Goal: Learn about a topic

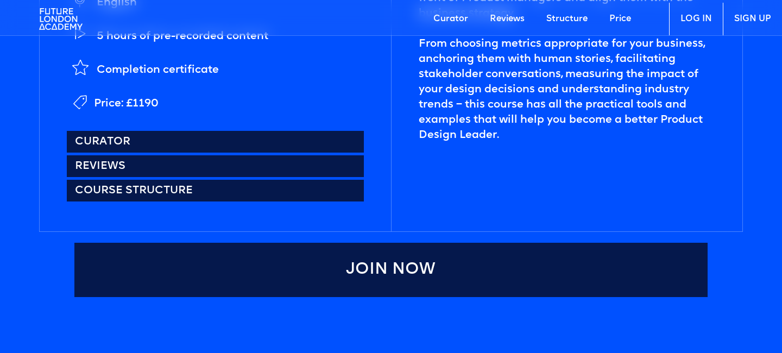
scroll to position [523, 0]
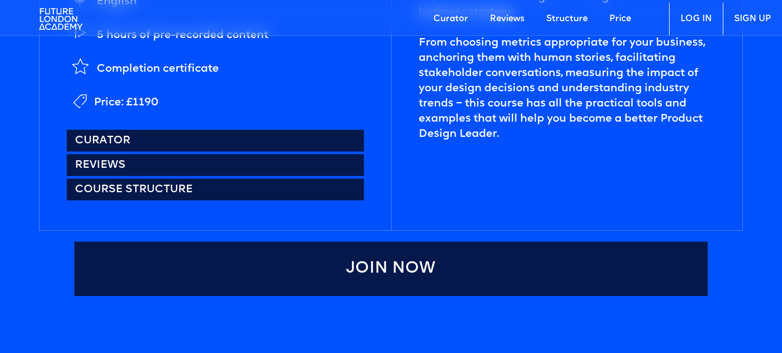
click at [117, 99] on div "Price: £1190" at bounding box center [126, 102] width 65 height 15
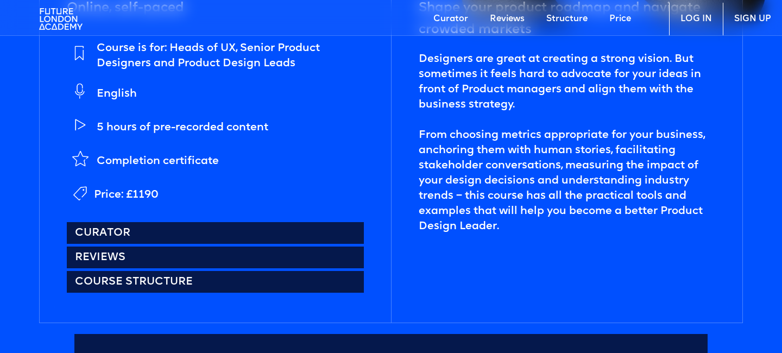
scroll to position [0, 0]
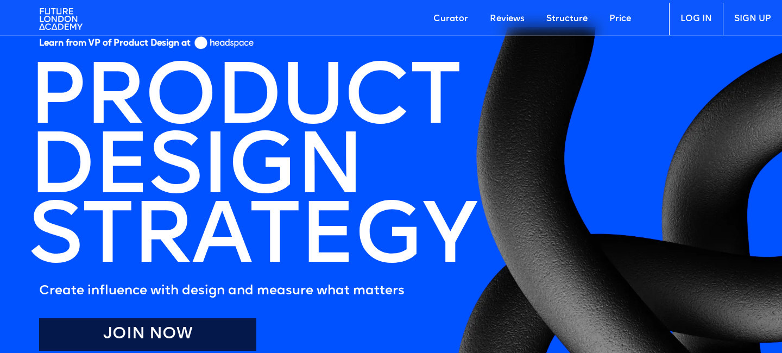
click at [232, 40] on img at bounding box center [225, 43] width 62 height 16
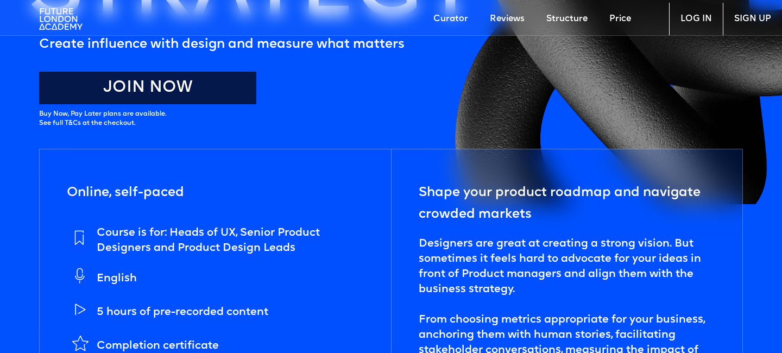
scroll to position [303, 0]
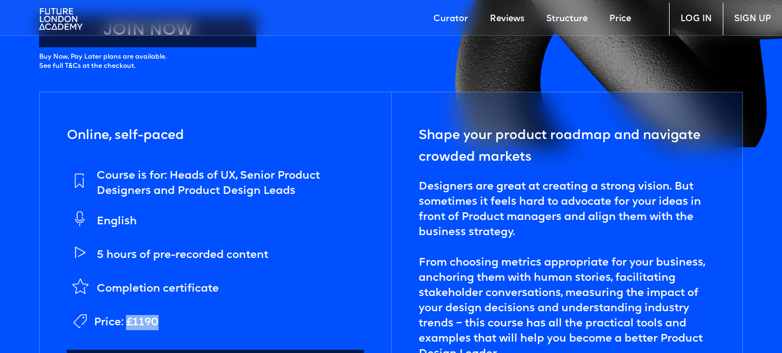
drag, startPoint x: 127, startPoint y: 322, endPoint x: 195, endPoint y: 324, distance: 68.4
click at [196, 324] on li "Price: £1190" at bounding box center [215, 319] width 297 height 27
click at [132, 318] on div "Price: £1190" at bounding box center [126, 322] width 65 height 15
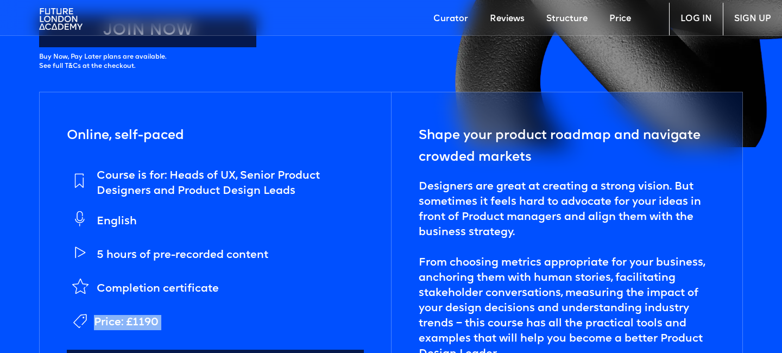
click at [143, 323] on div "Price: £1190" at bounding box center [126, 322] width 65 height 15
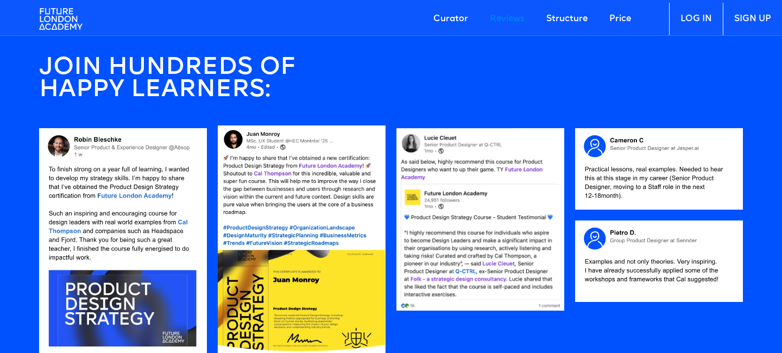
scroll to position [861, 0]
